Goal: Contribute content

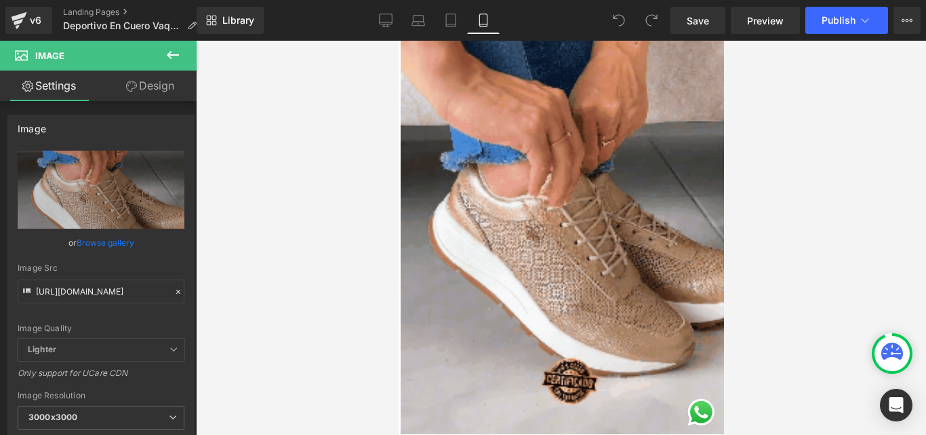
scroll to position [1017, 0]
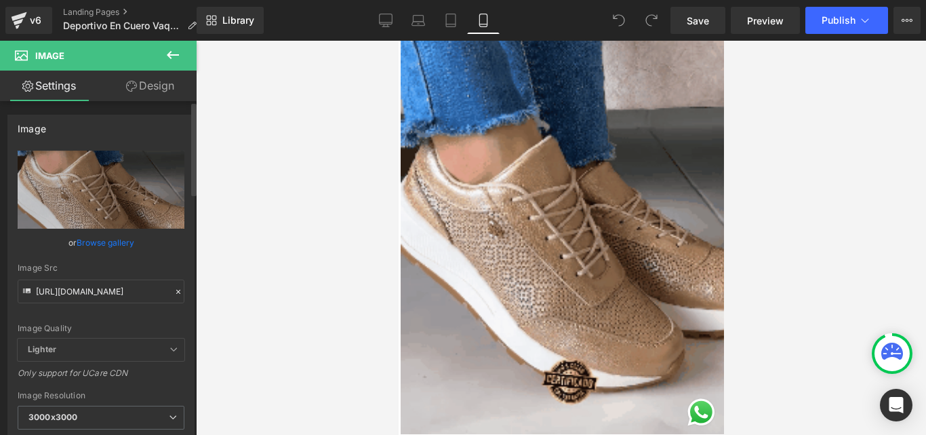
click at [104, 241] on link "Browse gallery" at bounding box center [106, 242] width 58 height 24
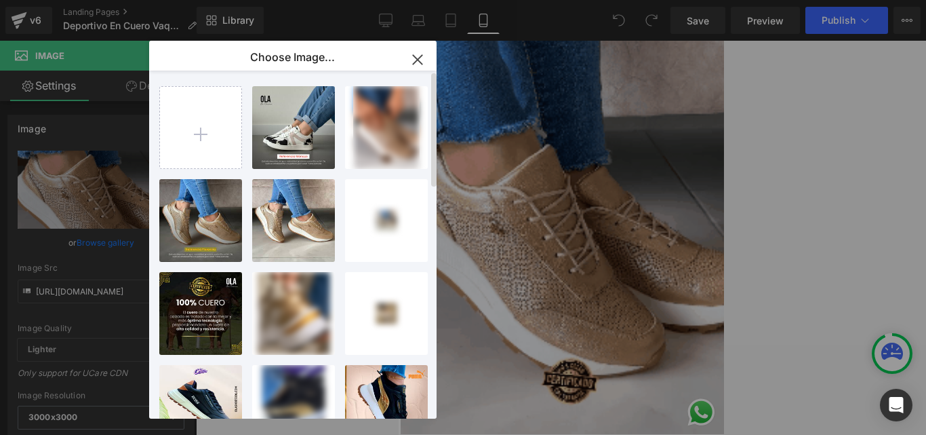
click at [245, 115] on div "AMERICA...ICAN.png 1.48 MB Delete image? Yes No b0db3fc...de0d.gif 2.27 MB Dele…" at bounding box center [300, 246] width 283 height 353
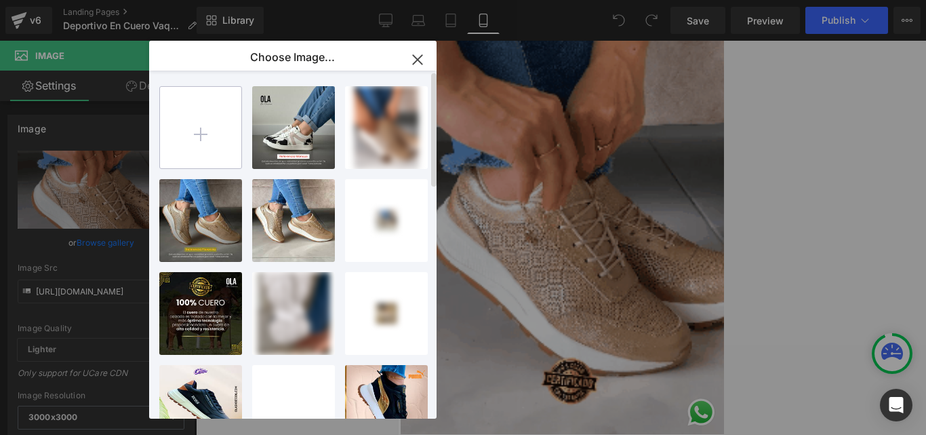
click at [219, 110] on input "file" at bounding box center [200, 127] width 81 height 81
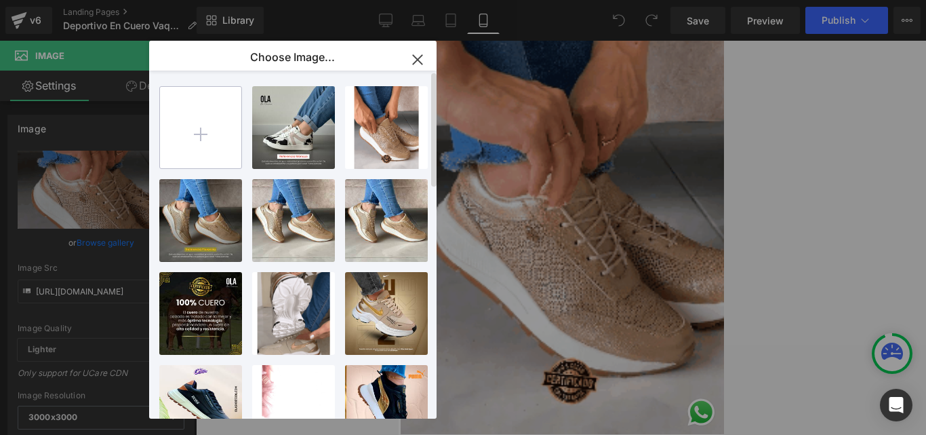
click at [198, 124] on input "file" at bounding box center [200, 127] width 81 height 81
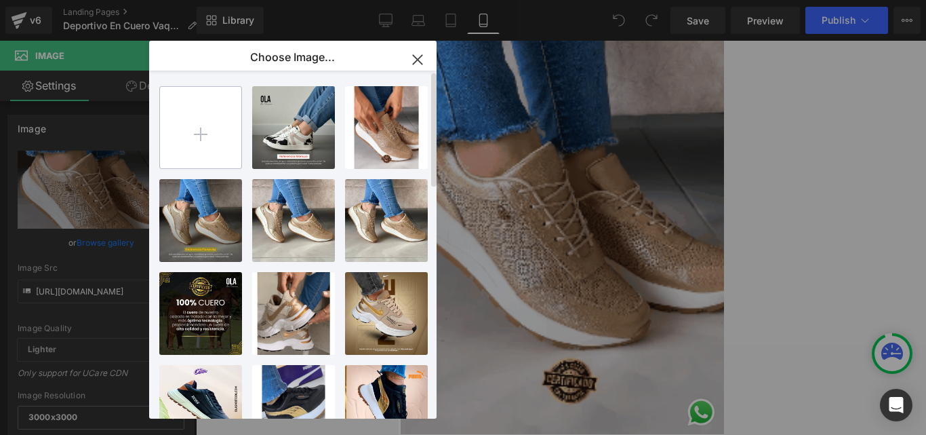
type input "C:\fakepath\GIFT VAQUITA.gif"
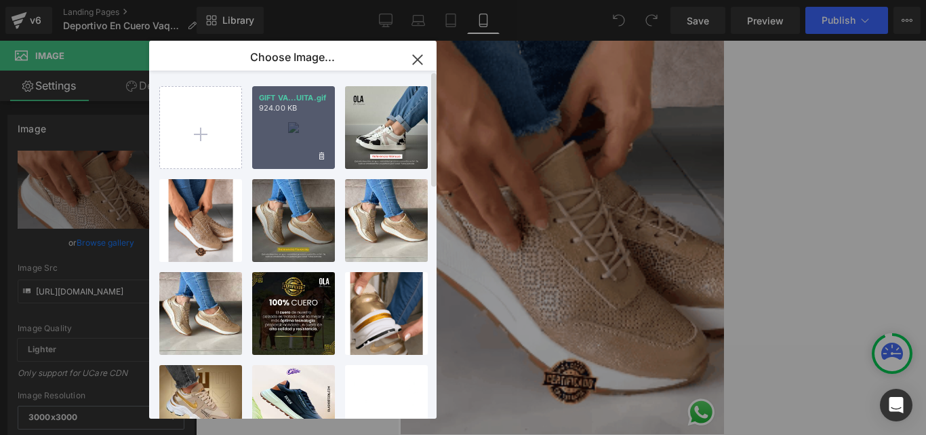
click at [277, 139] on div "GIFT VA...UITA.gif 924.00 KB" at bounding box center [293, 127] width 83 height 83
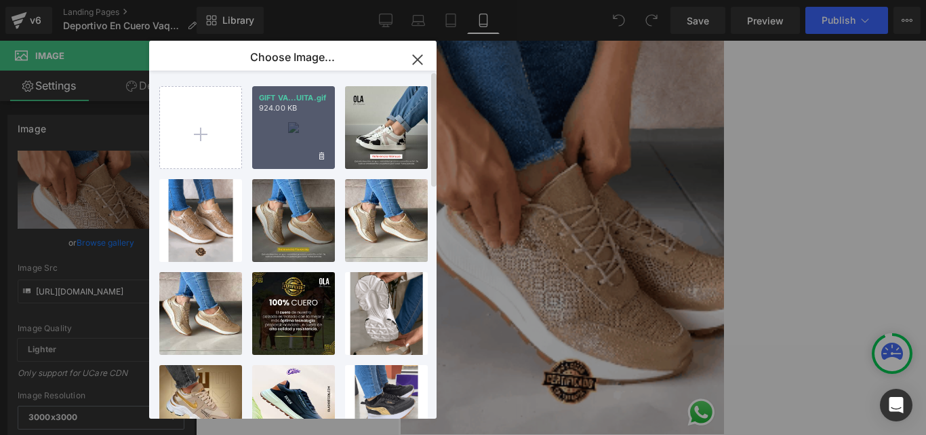
type input "[URL][DOMAIN_NAME]"
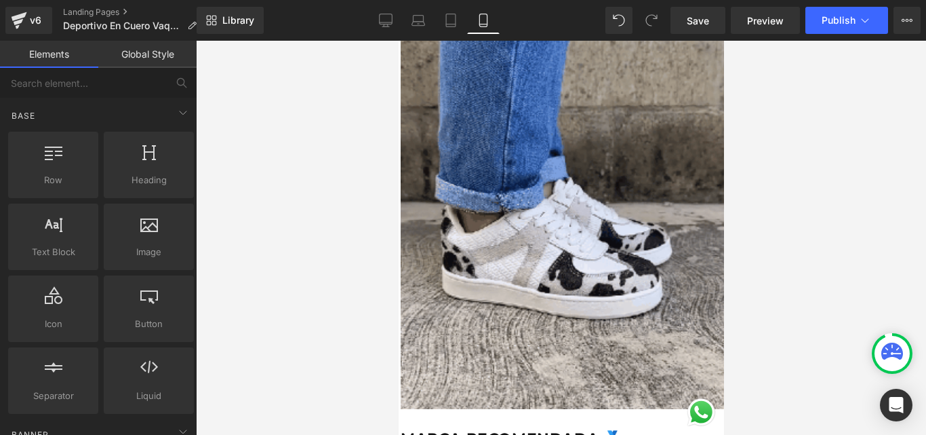
click at [822, 237] on div at bounding box center [561, 238] width 730 height 394
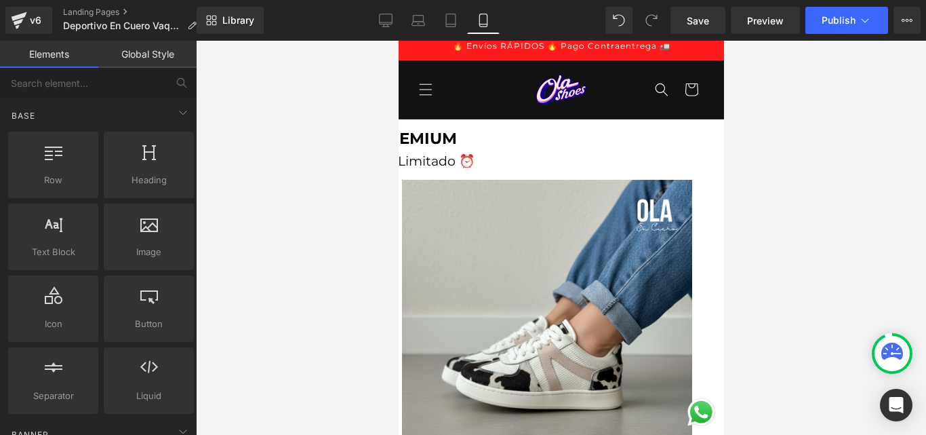
scroll to position [0, 0]
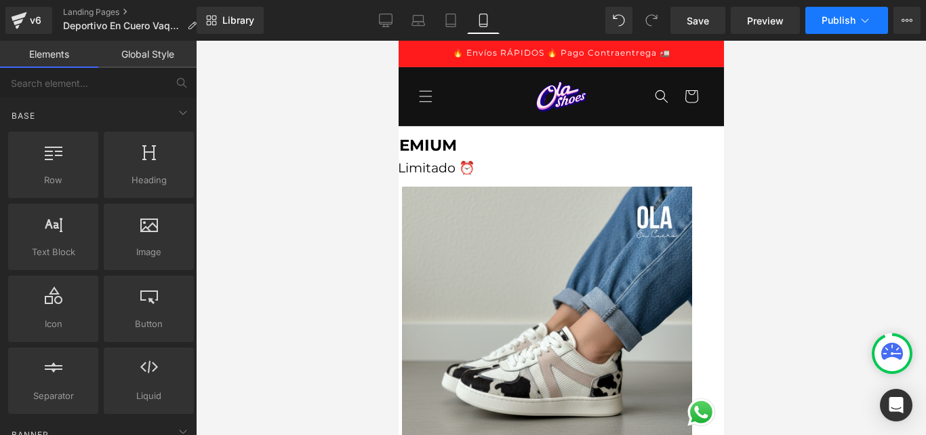
click at [838, 25] on span "Publish" at bounding box center [839, 20] width 34 height 11
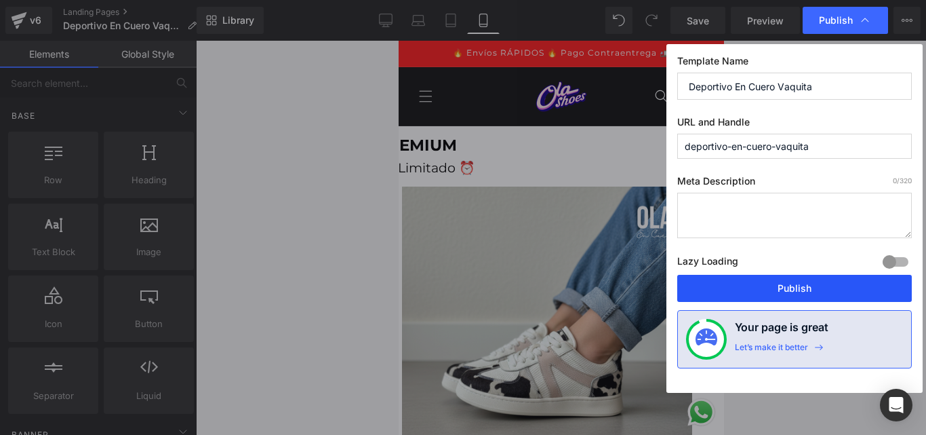
click at [799, 289] on button "Publish" at bounding box center [794, 288] width 235 height 27
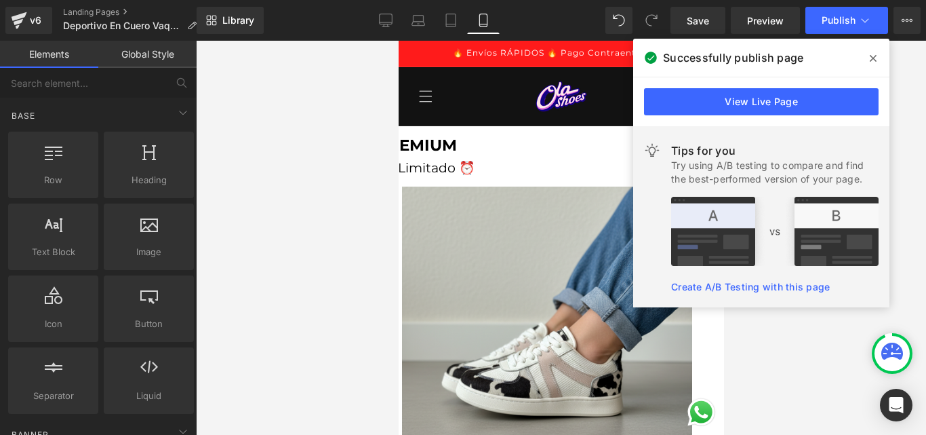
click at [876, 60] on icon at bounding box center [873, 58] width 7 height 11
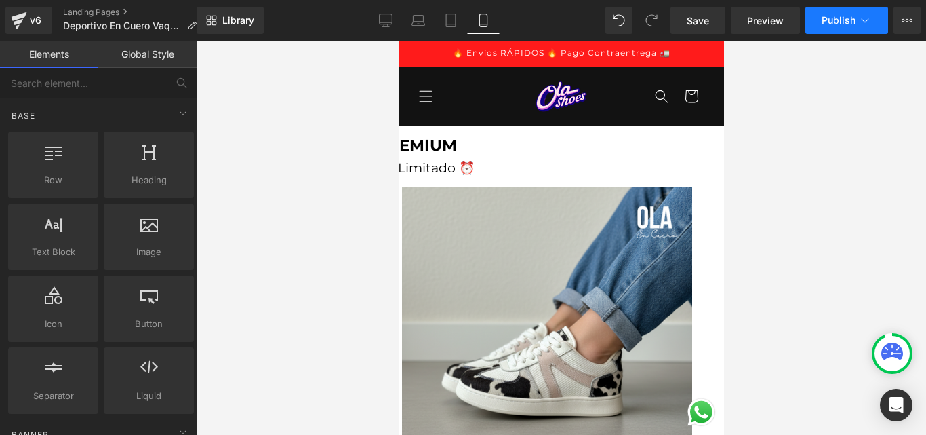
click at [868, 22] on icon at bounding box center [865, 21] width 14 height 14
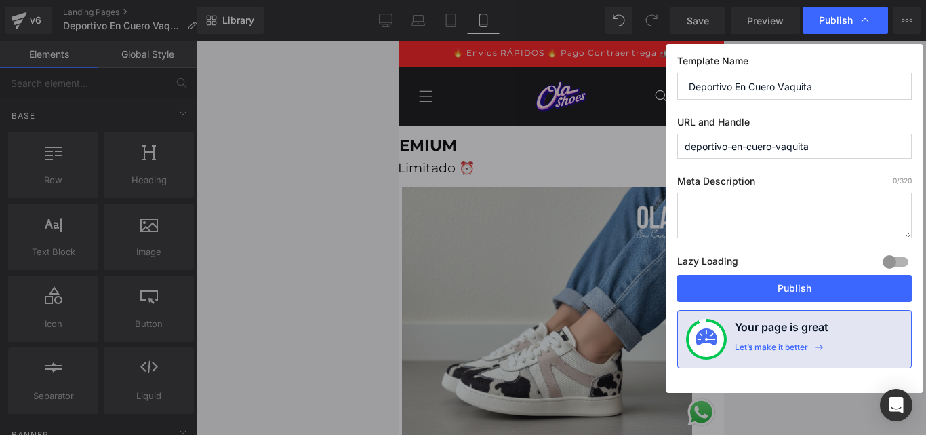
click at [868, 22] on icon at bounding box center [865, 21] width 14 height 14
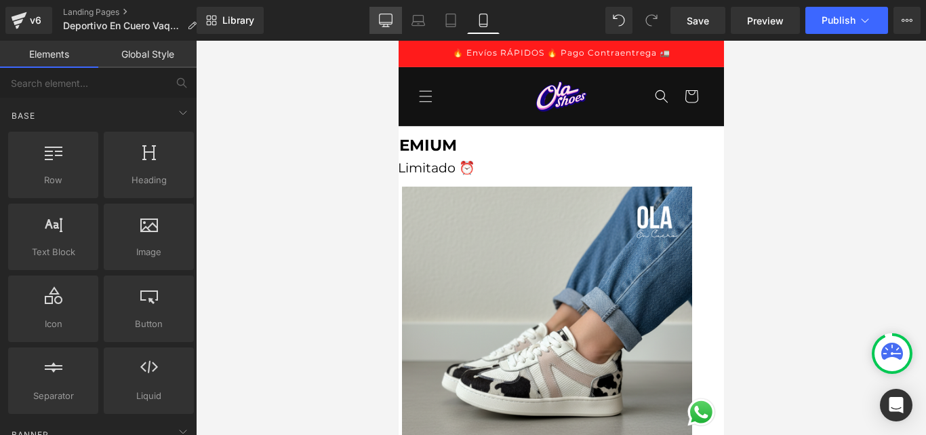
click at [389, 20] on icon at bounding box center [386, 21] width 14 height 14
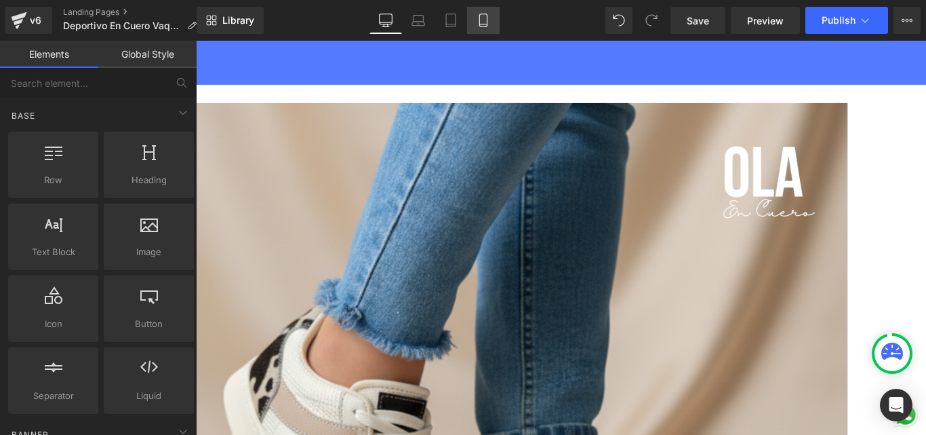
click at [485, 29] on link "Mobile" at bounding box center [483, 20] width 33 height 27
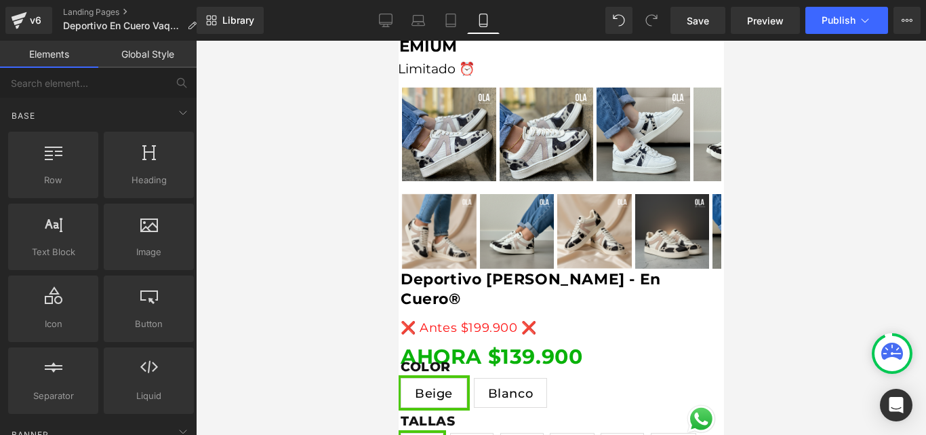
scroll to position [85, 0]
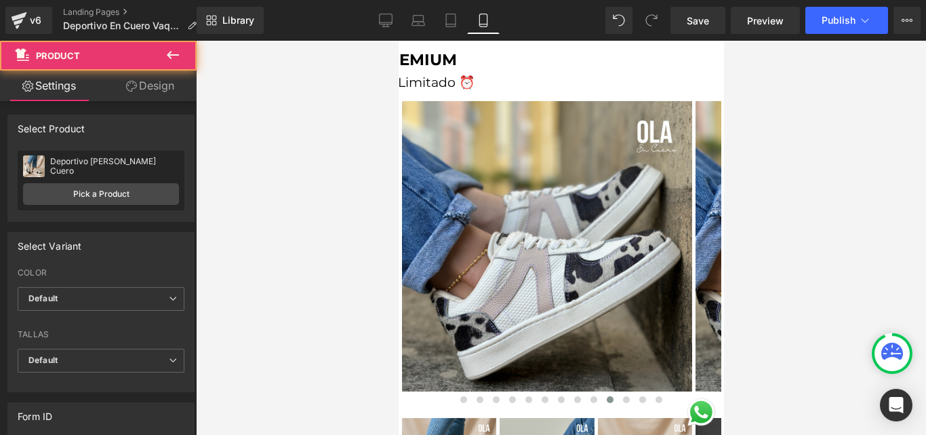
drag, startPoint x: 711, startPoint y: 87, endPoint x: 711, endPoint y: 129, distance: 42.7
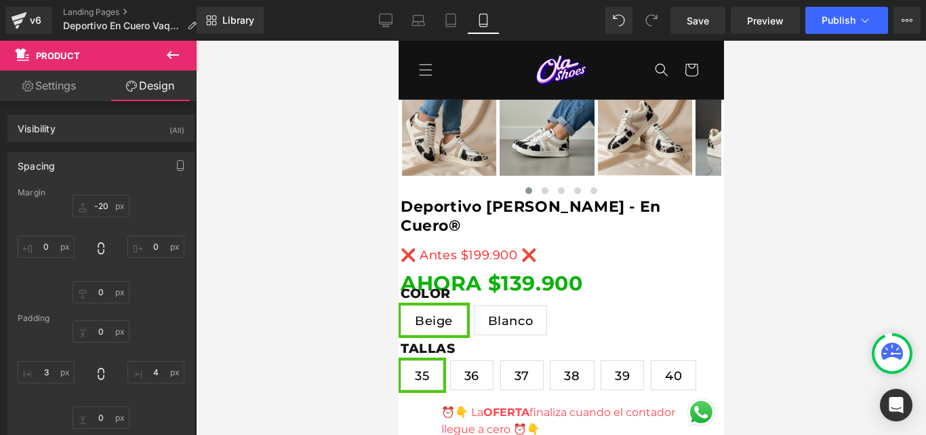
scroll to position [53, 0]
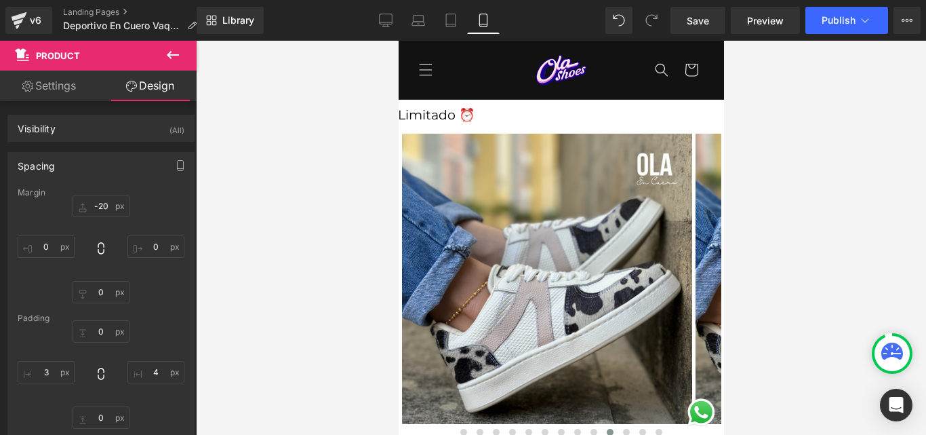
drag, startPoint x: 720, startPoint y: 92, endPoint x: 1130, endPoint y: 129, distance: 411.7
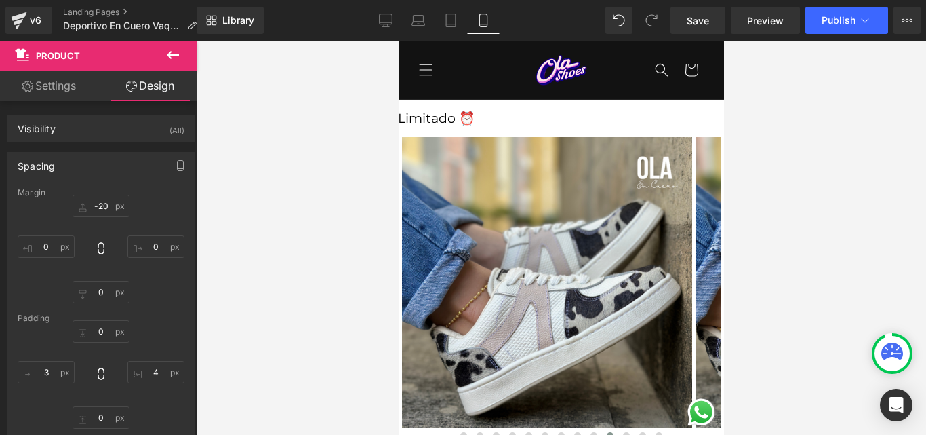
click at [311, 140] on div at bounding box center [561, 238] width 730 height 394
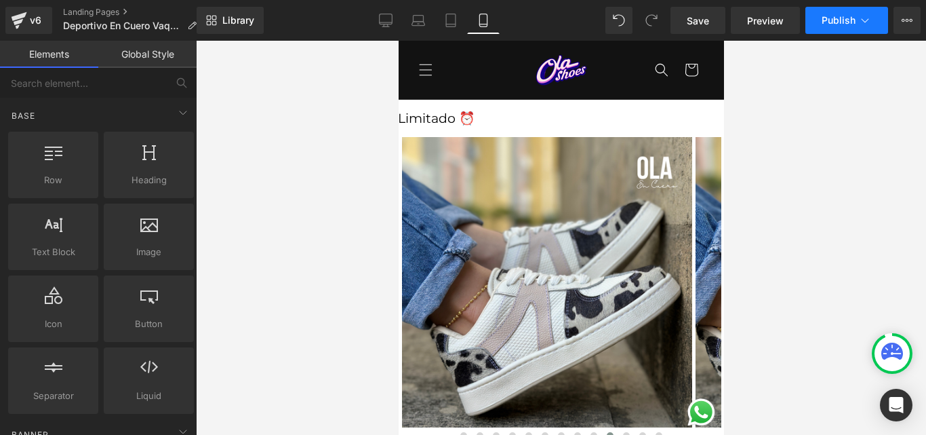
click at [845, 22] on span "Publish" at bounding box center [839, 20] width 34 height 11
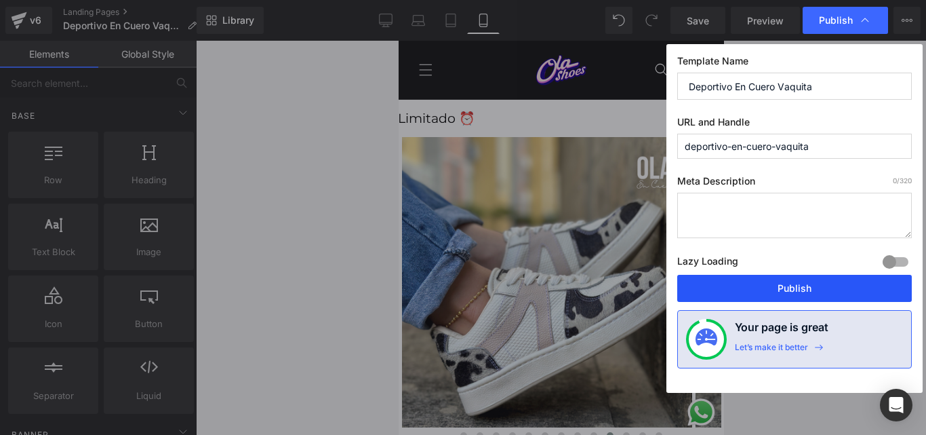
click at [818, 285] on button "Publish" at bounding box center [794, 288] width 235 height 27
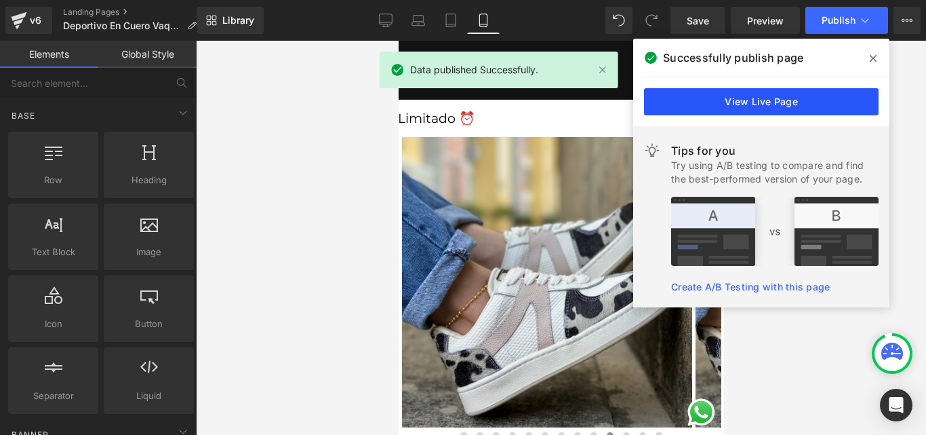
click at [768, 100] on link "View Live Page" at bounding box center [761, 101] width 235 height 27
